Goal: Task Accomplishment & Management: Manage account settings

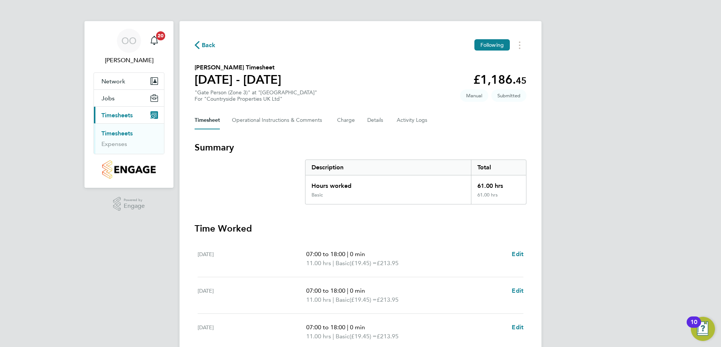
click at [457, 99] on section "[PERSON_NAME] Timesheet [DATE] - [DATE] £1,186. 45 "Gate Person (Zone 3)" at "[…" at bounding box center [361, 82] width 332 height 39
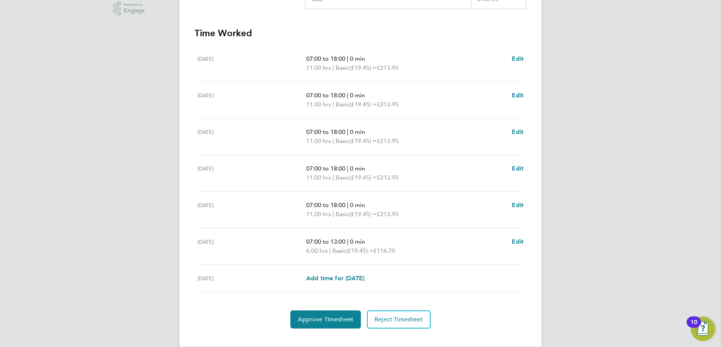
scroll to position [207, 0]
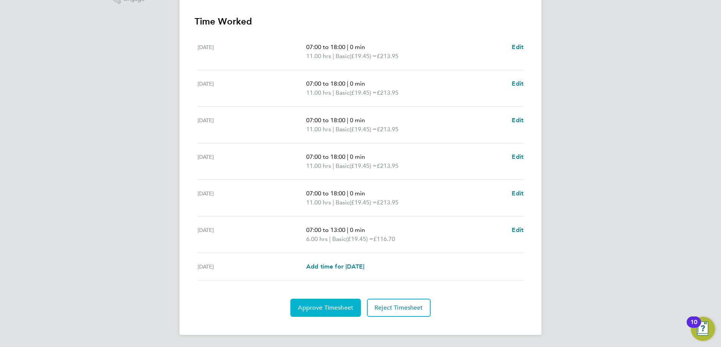
click at [324, 307] on span "Approve Timesheet" at bounding box center [325, 308] width 55 height 8
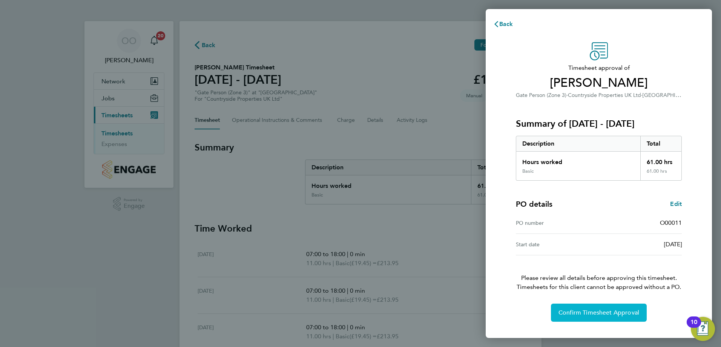
click at [581, 313] on span "Confirm Timesheet Approval" at bounding box center [599, 313] width 81 height 8
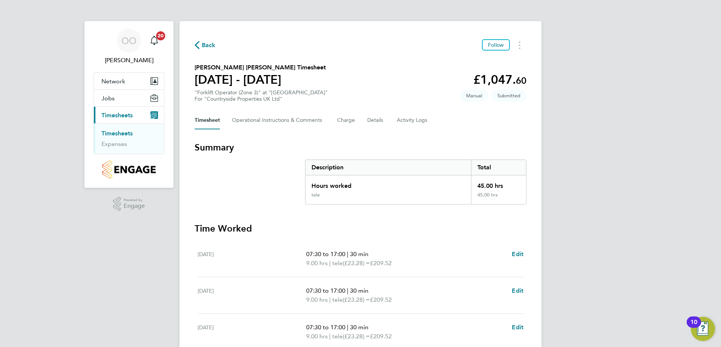
click at [404, 81] on section "Dragos Ionut Moraru's Timesheet 18 - 24 Aug 2025 £1,047. 60 "Forklift Operator …" at bounding box center [361, 82] width 332 height 39
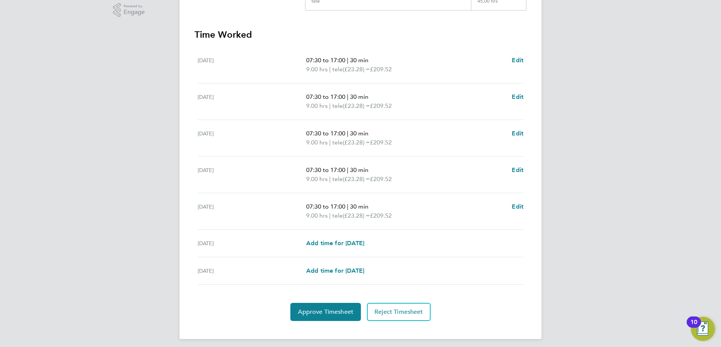
scroll to position [198, 0]
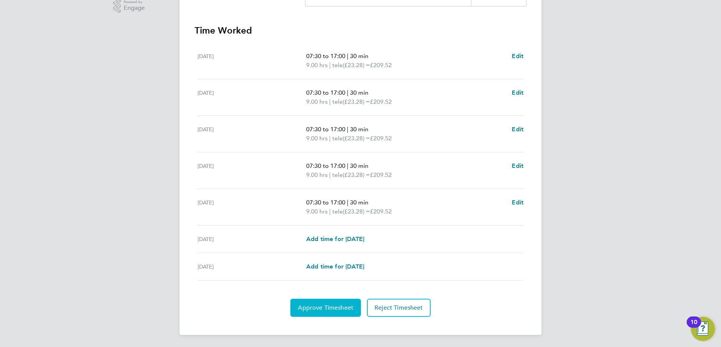
click at [319, 307] on span "Approve Timesheet" at bounding box center [325, 308] width 55 height 8
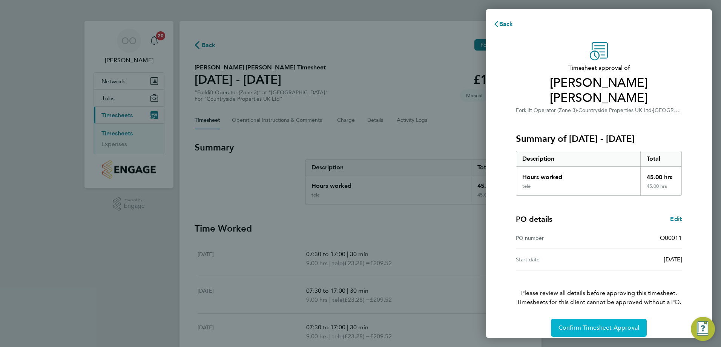
click at [577, 324] on span "Confirm Timesheet Approval" at bounding box center [599, 328] width 81 height 8
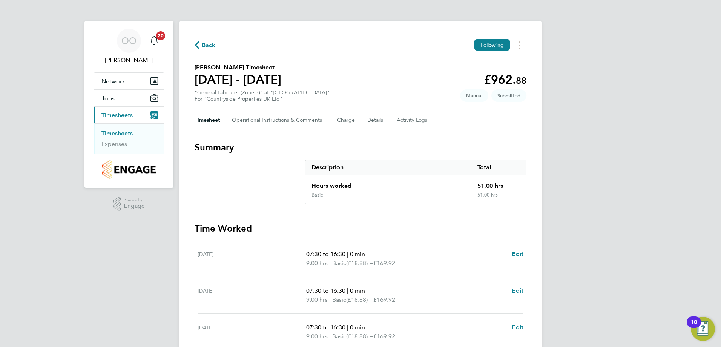
click at [418, 87] on section "Kingsley Acheampong's Timesheet 18 - 24 Aug 2025 £962. 88 "General Labourer (Zo…" at bounding box center [361, 82] width 332 height 39
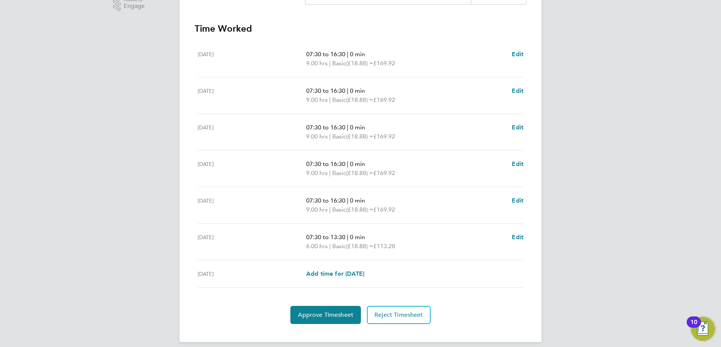
scroll to position [207, 0]
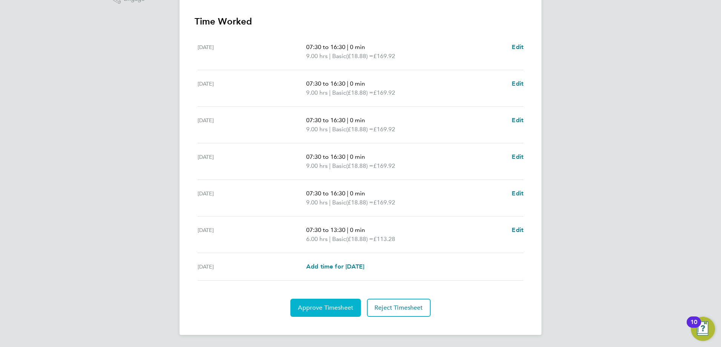
click at [316, 305] on span "Approve Timesheet" at bounding box center [325, 308] width 55 height 8
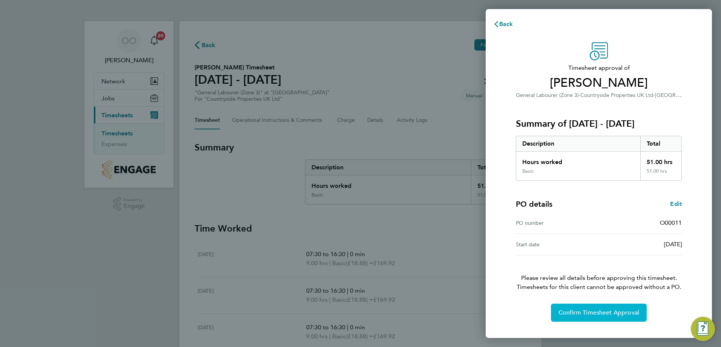
click at [557, 314] on button "Confirm Timesheet Approval" at bounding box center [599, 313] width 96 height 18
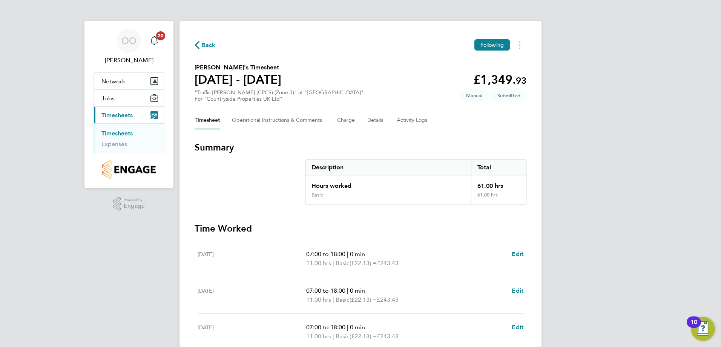
click at [279, 172] on section "Summary Description Total Hours worked 61.00 hrs Basic 61.00 hrs" at bounding box center [361, 172] width 332 height 63
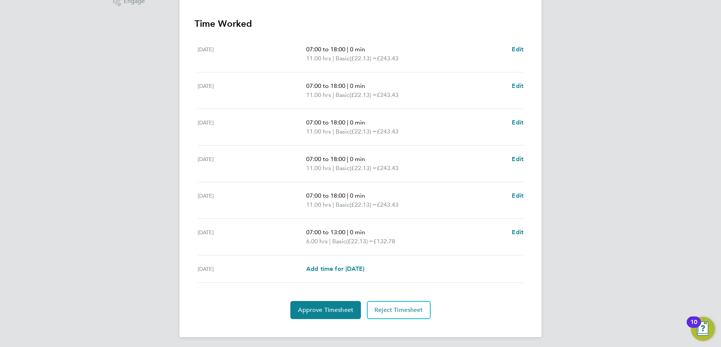
scroll to position [207, 0]
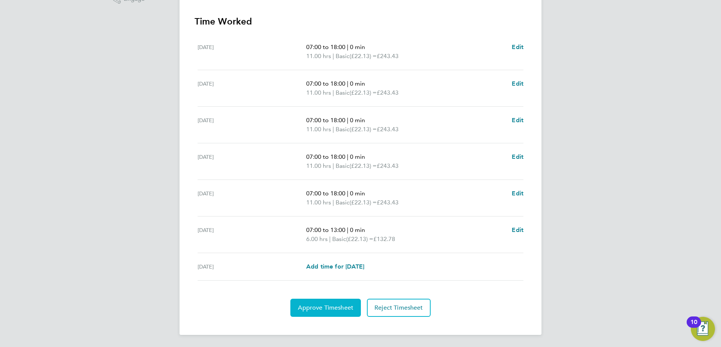
click at [316, 307] on span "Approve Timesheet" at bounding box center [325, 308] width 55 height 8
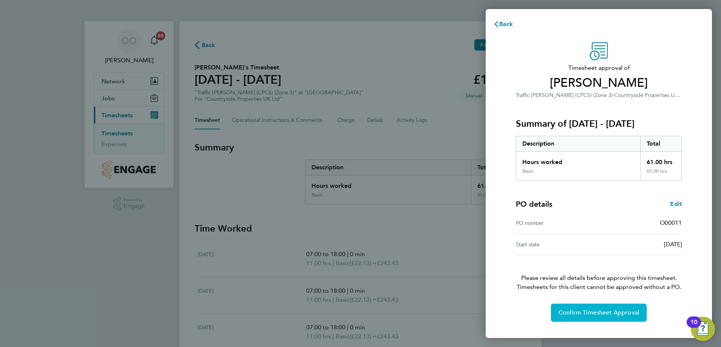
click at [565, 315] on span "Confirm Timesheet Approval" at bounding box center [599, 313] width 81 height 8
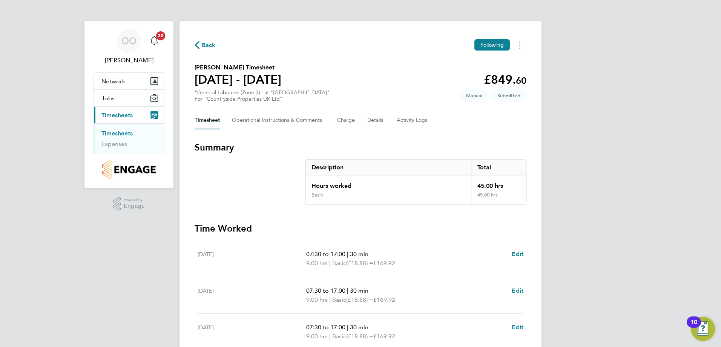
click at [419, 92] on section "[PERSON_NAME] Timesheet [DATE] - [DATE] £849. 60 "General Labourer (Zone 3)" at…" at bounding box center [361, 82] width 332 height 39
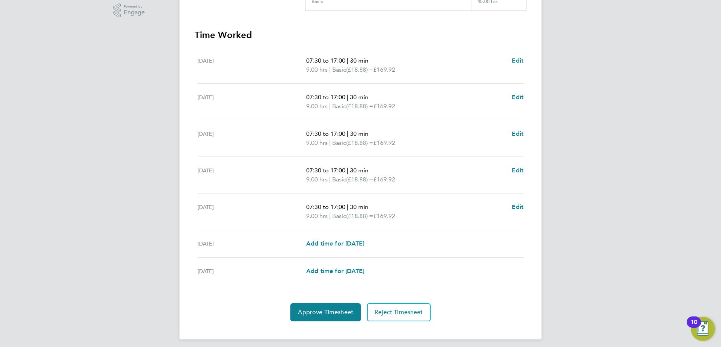
scroll to position [198, 0]
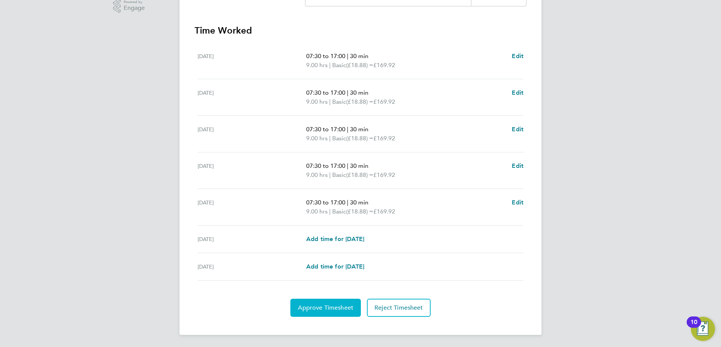
click at [326, 308] on span "Approve Timesheet" at bounding box center [325, 308] width 55 height 8
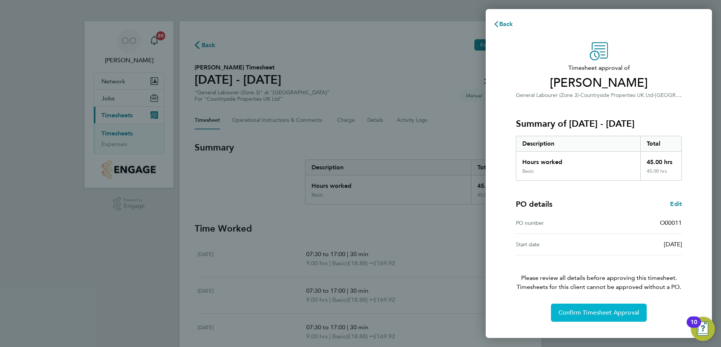
click at [582, 312] on span "Confirm Timesheet Approval" at bounding box center [599, 313] width 81 height 8
